Goal: Transaction & Acquisition: Download file/media

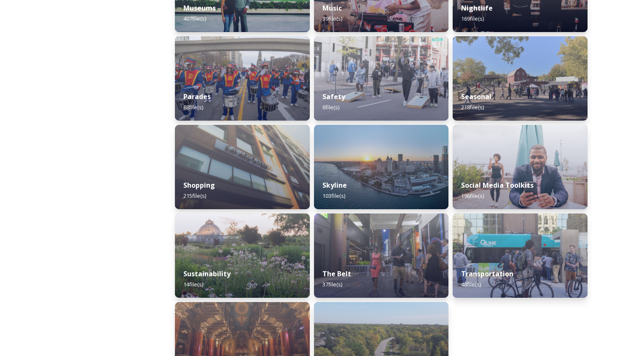
scroll to position [720, 0]
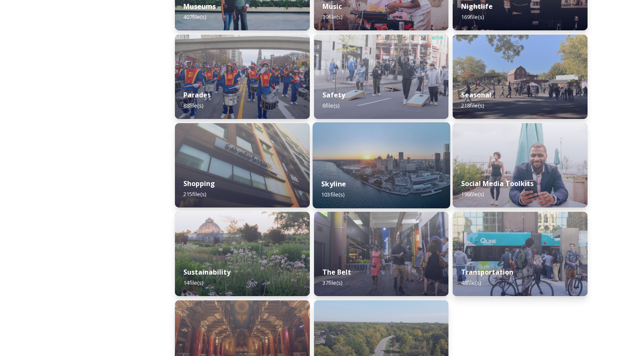
click at [329, 175] on div "Skyline 103 file(s)" at bounding box center [380, 189] width 137 height 38
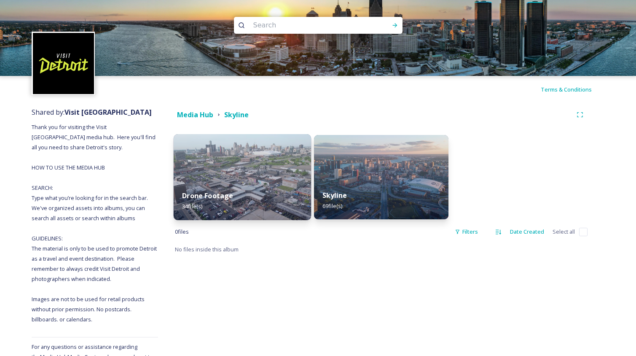
click at [247, 180] on img at bounding box center [242, 177] width 137 height 86
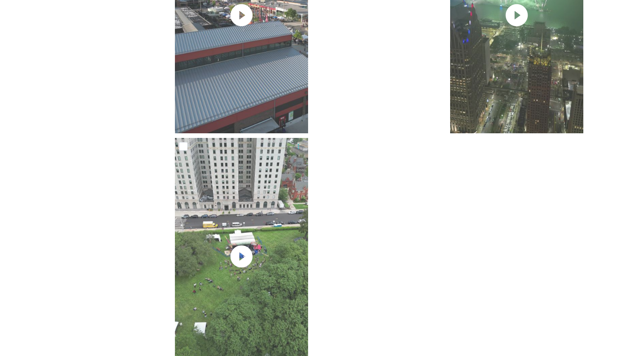
scroll to position [1372, 0]
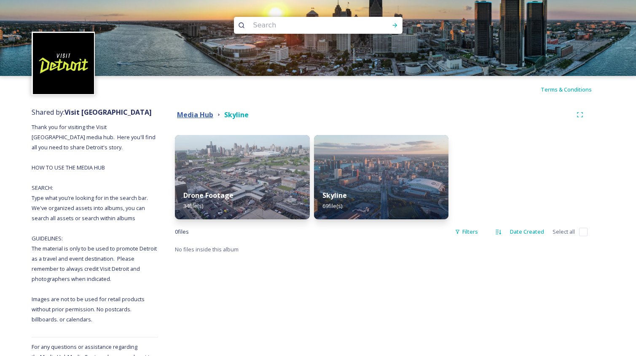
click at [205, 115] on strong "Media Hub" at bounding box center [195, 114] width 36 height 9
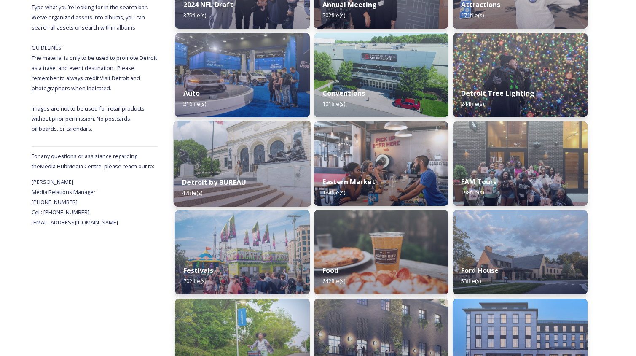
scroll to position [194, 0]
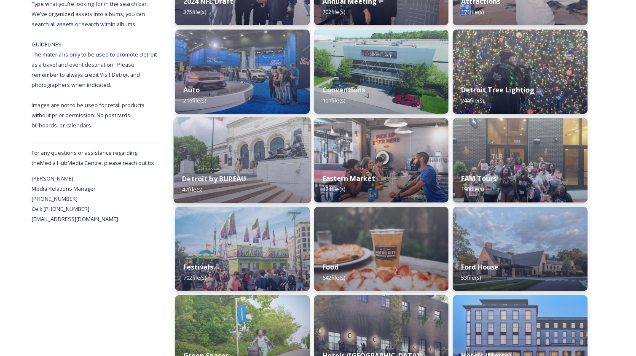
click at [256, 174] on div "Detroit by BUREAU 47 file(s)" at bounding box center [242, 184] width 137 height 38
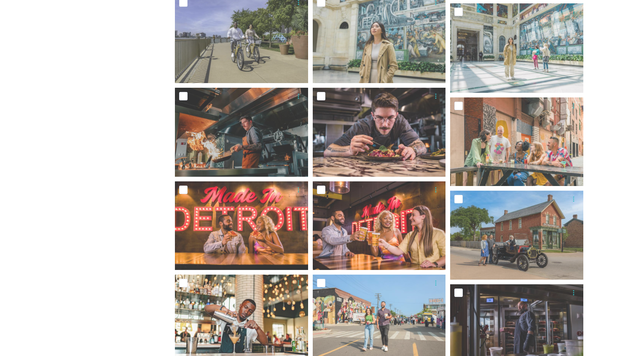
scroll to position [634, 0]
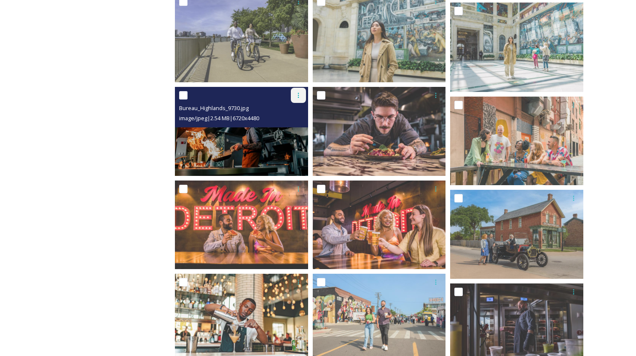
click at [296, 97] on icon at bounding box center [298, 95] width 7 height 7
click at [286, 132] on span "Download" at bounding box center [289, 130] width 26 height 8
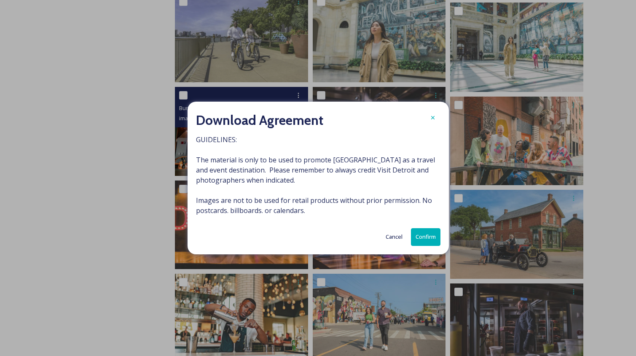
click at [420, 234] on button "Confirm" at bounding box center [426, 236] width 30 height 17
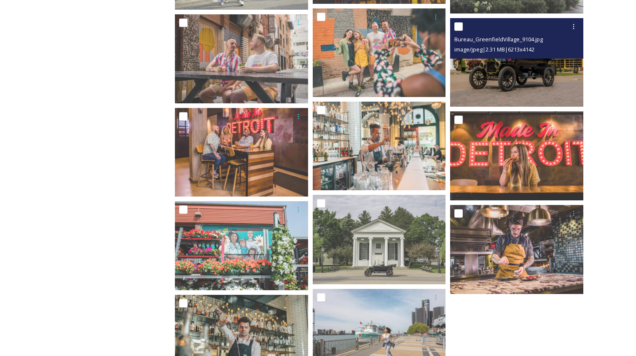
scroll to position [1276, 0]
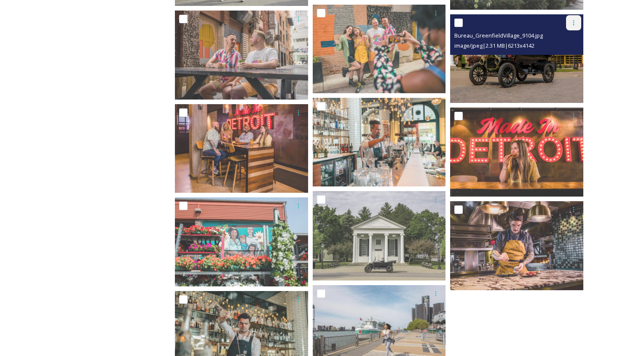
click at [569, 23] on div at bounding box center [573, 22] width 15 height 15
click at [565, 54] on span "Download" at bounding box center [564, 58] width 26 height 8
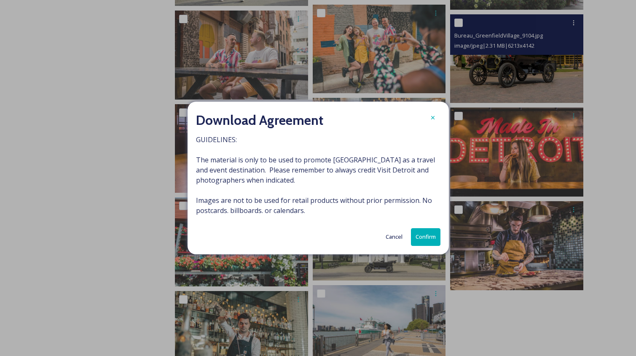
click at [419, 234] on button "Confirm" at bounding box center [426, 236] width 30 height 17
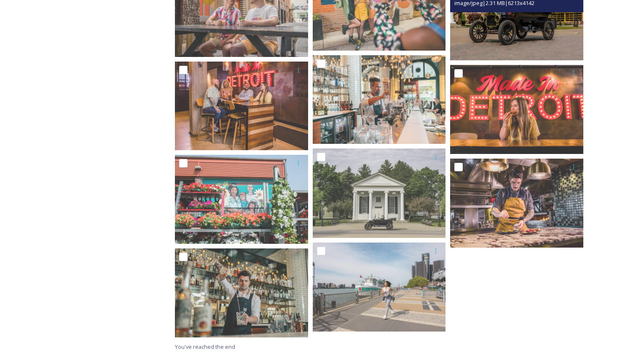
scroll to position [1319, 0]
